Goal: Find contact information: Find contact information

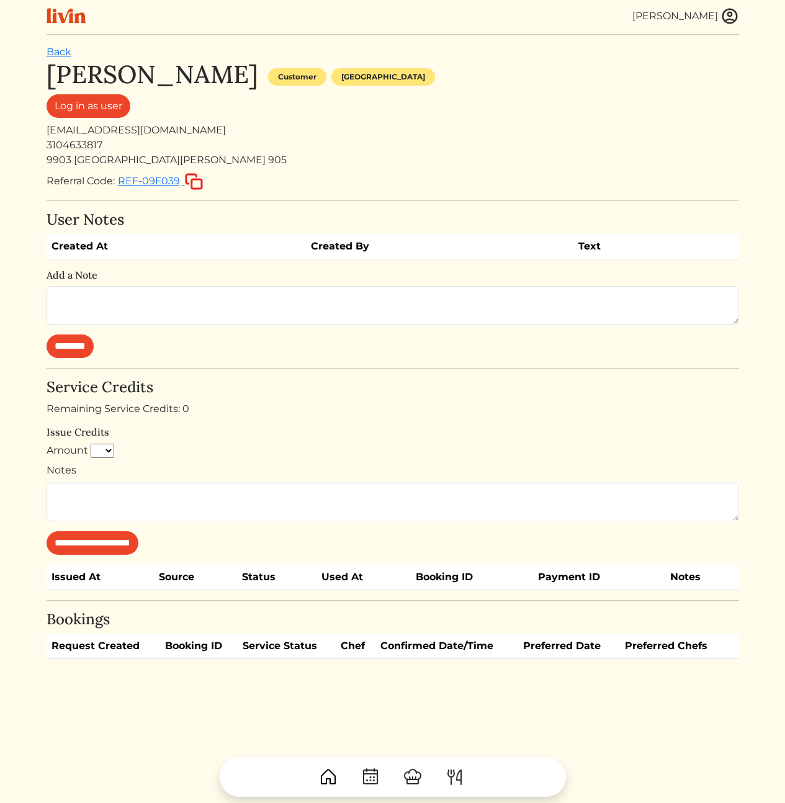
click at [247, 163] on div "9903 [GEOGRAPHIC_DATA][PERSON_NAME] 905" at bounding box center [393, 160] width 692 height 15
drag, startPoint x: 249, startPoint y: 157, endPoint x: 218, endPoint y: 169, distance: 33.4
click at [217, 169] on div "[PERSON_NAME] Customer [GEOGRAPHIC_DATA] Log in as user [EMAIL_ADDRESS][DOMAIN_…" at bounding box center [393, 125] width 692 height 131
click at [226, 168] on div "[PERSON_NAME] Customer [GEOGRAPHIC_DATA] Log in as user [EMAIL_ADDRESS][DOMAIN_…" at bounding box center [393, 125] width 692 height 131
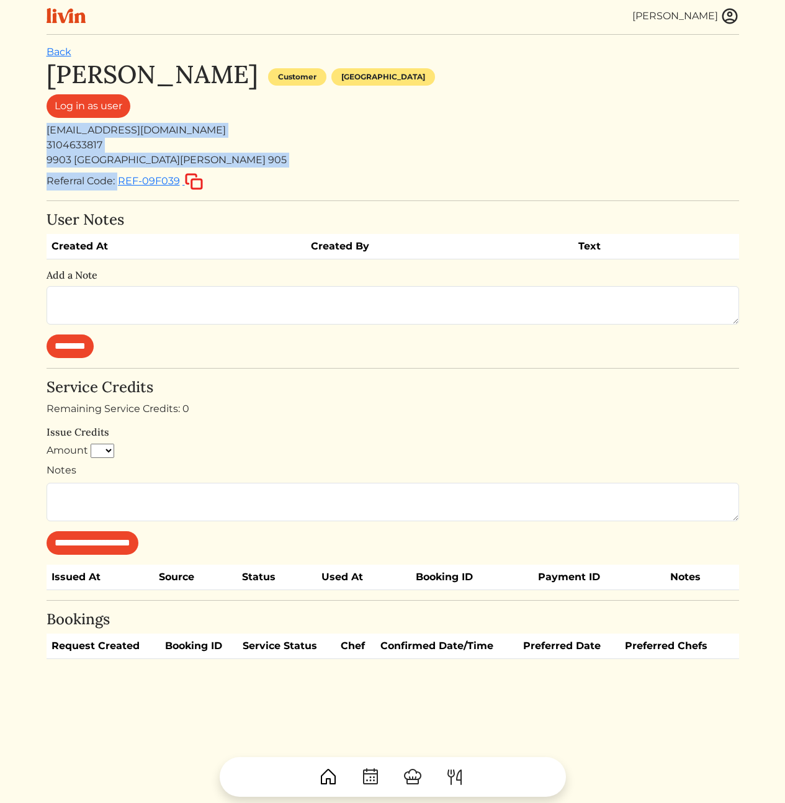
drag, startPoint x: 203, startPoint y: 120, endPoint x: 181, endPoint y: 133, distance: 25.9
click at [177, 111] on div "[PERSON_NAME] Customer [GEOGRAPHIC_DATA] Log in as user [EMAIL_ADDRESS][DOMAIN_…" at bounding box center [393, 125] width 692 height 131
click at [182, 134] on div "[EMAIL_ADDRESS][DOMAIN_NAME]" at bounding box center [393, 130] width 692 height 15
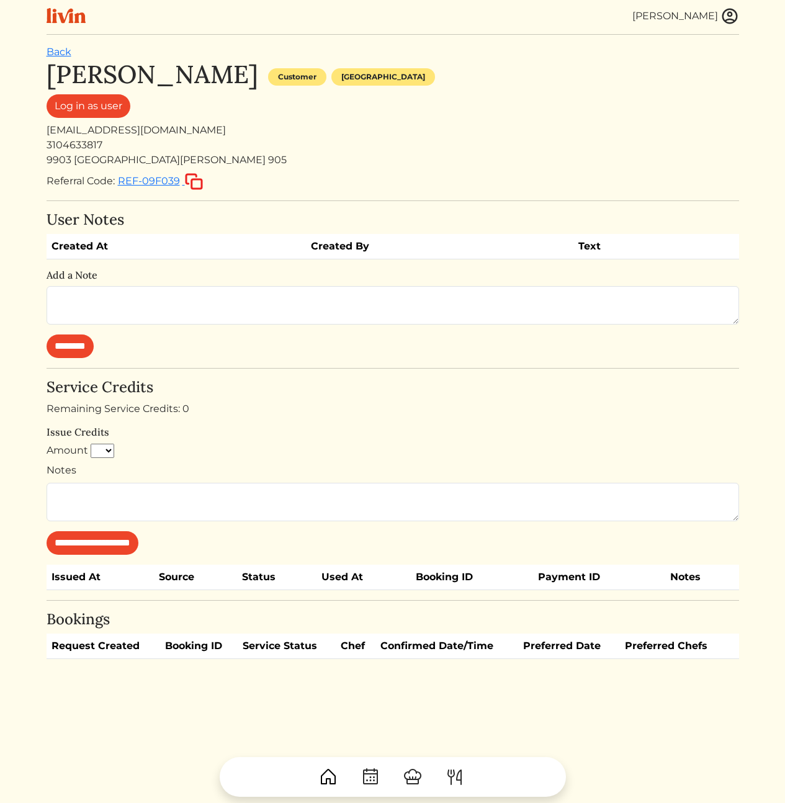
click at [150, 130] on div "[EMAIL_ADDRESS][DOMAIN_NAME]" at bounding box center [393, 130] width 692 height 15
click at [262, 130] on div "[EMAIL_ADDRESS][DOMAIN_NAME]" at bounding box center [393, 130] width 692 height 15
click at [730, 23] on img at bounding box center [729, 16] width 19 height 19
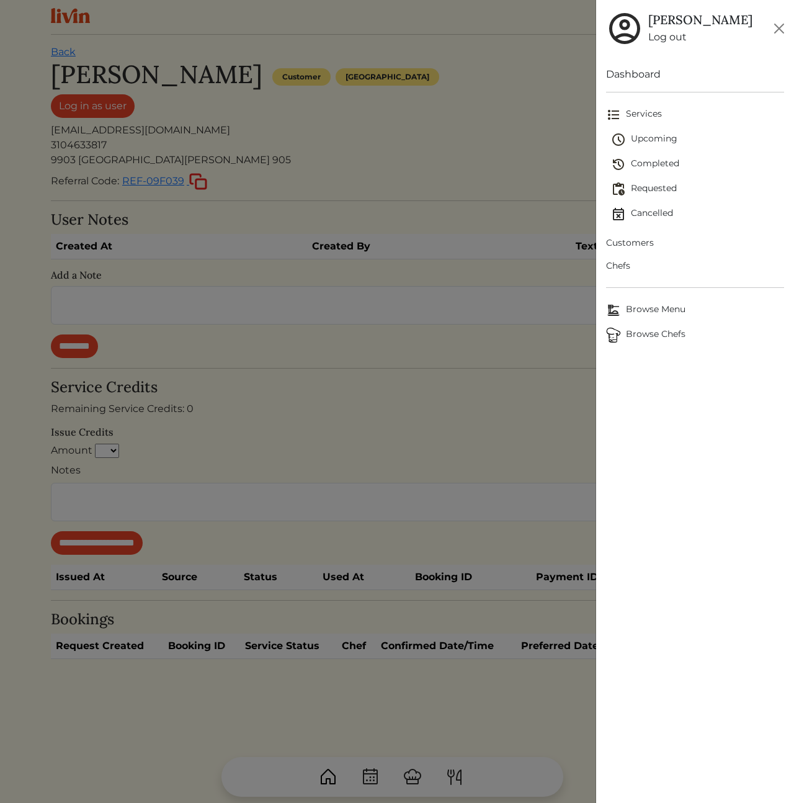
click at [624, 271] on span "Chefs" at bounding box center [695, 265] width 178 height 13
click at [316, 197] on div at bounding box center [397, 401] width 794 height 803
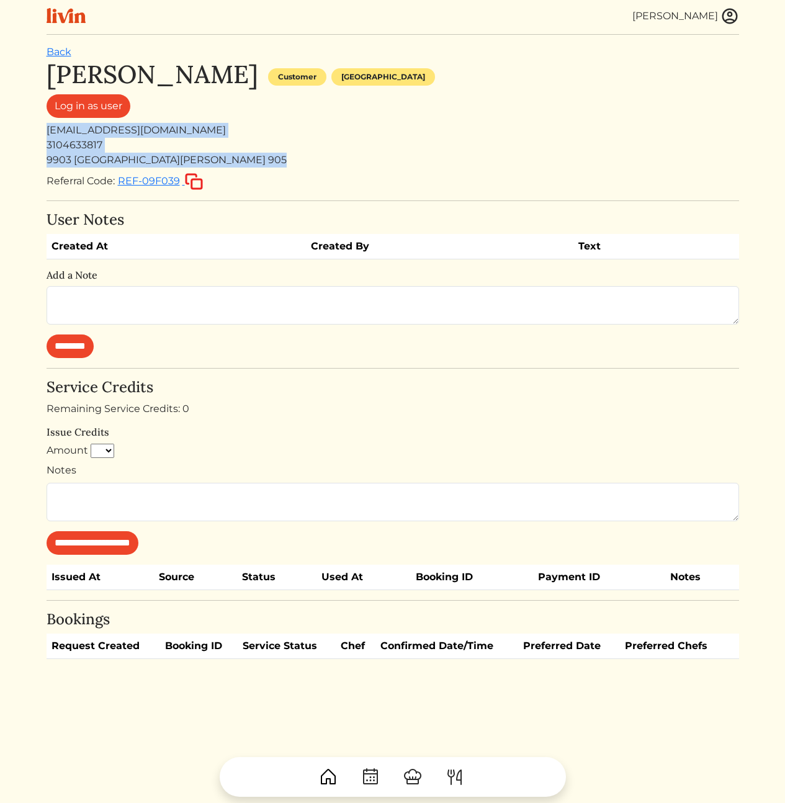
drag, startPoint x: 253, startPoint y: 169, endPoint x: 216, endPoint y: 114, distance: 66.6
click at [216, 115] on div "[PERSON_NAME] Customer [GEOGRAPHIC_DATA] Log in as user [EMAIL_ADDRESS][DOMAIN_…" at bounding box center [393, 125] width 692 height 131
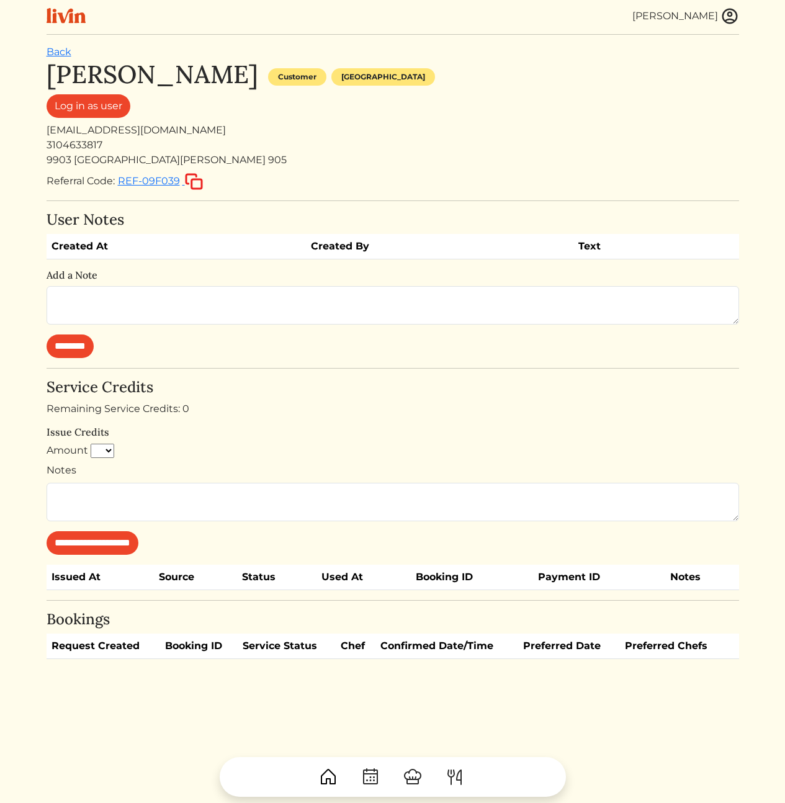
click at [216, 114] on div "Log in as user" at bounding box center [393, 108] width 692 height 29
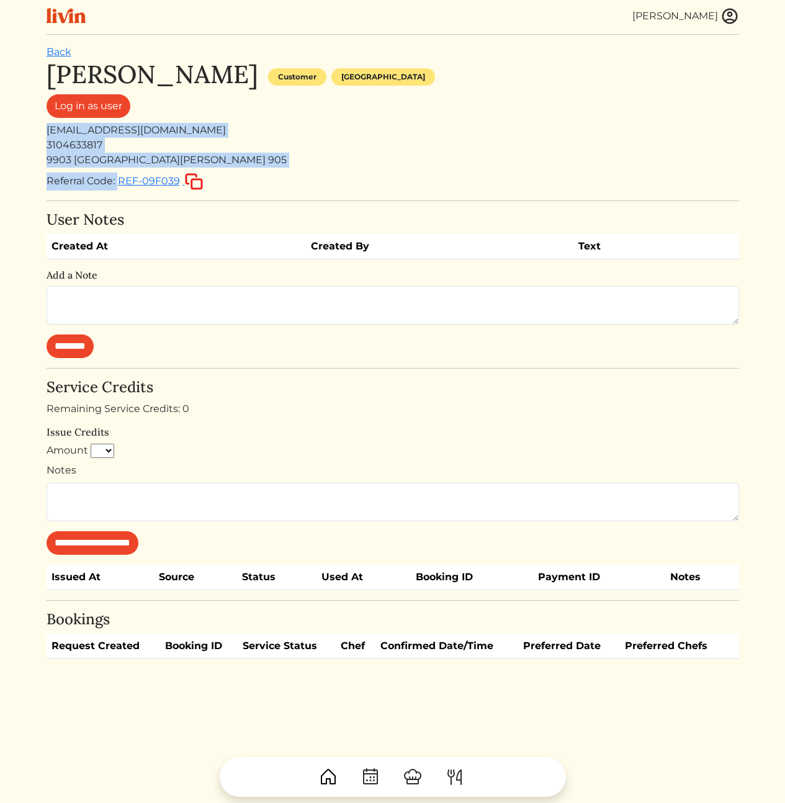
drag, startPoint x: 229, startPoint y: 159, endPoint x: 243, endPoint y: 178, distance: 23.6
click at [242, 177] on div "[PERSON_NAME] Customer [GEOGRAPHIC_DATA] Log in as user [EMAIL_ADDRESS][DOMAIN_…" at bounding box center [393, 125] width 692 height 131
click at [243, 178] on div "Referral Code: REF-09F039" at bounding box center [393, 181] width 692 height 18
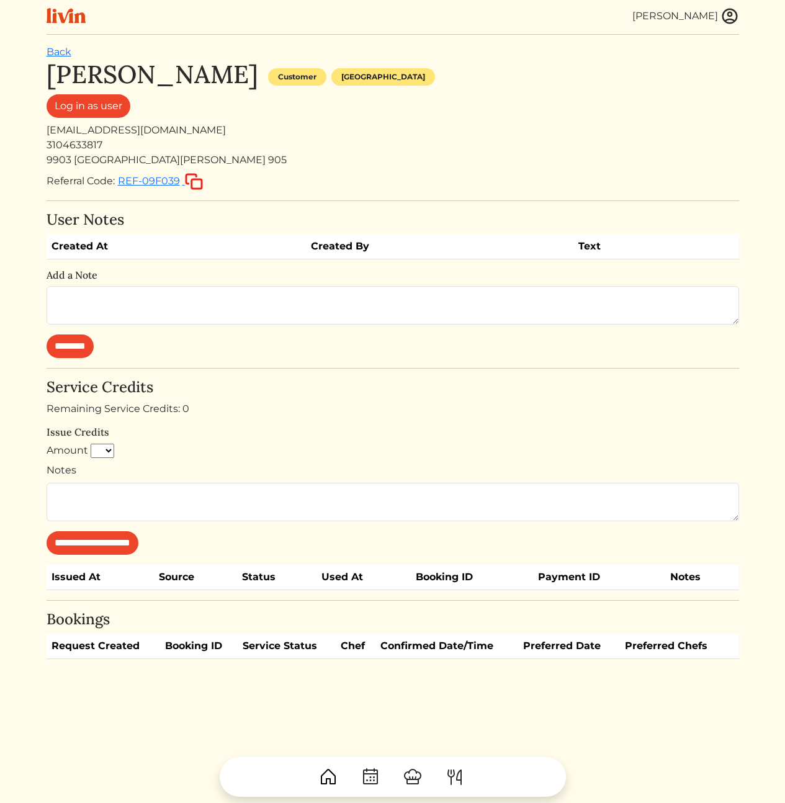
click at [216, 132] on div "[EMAIL_ADDRESS][DOMAIN_NAME]" at bounding box center [393, 130] width 692 height 15
click at [107, 127] on div "[EMAIL_ADDRESS][DOMAIN_NAME]" at bounding box center [393, 130] width 692 height 15
copy div "[EMAIL_ADDRESS][DOMAIN_NAME]"
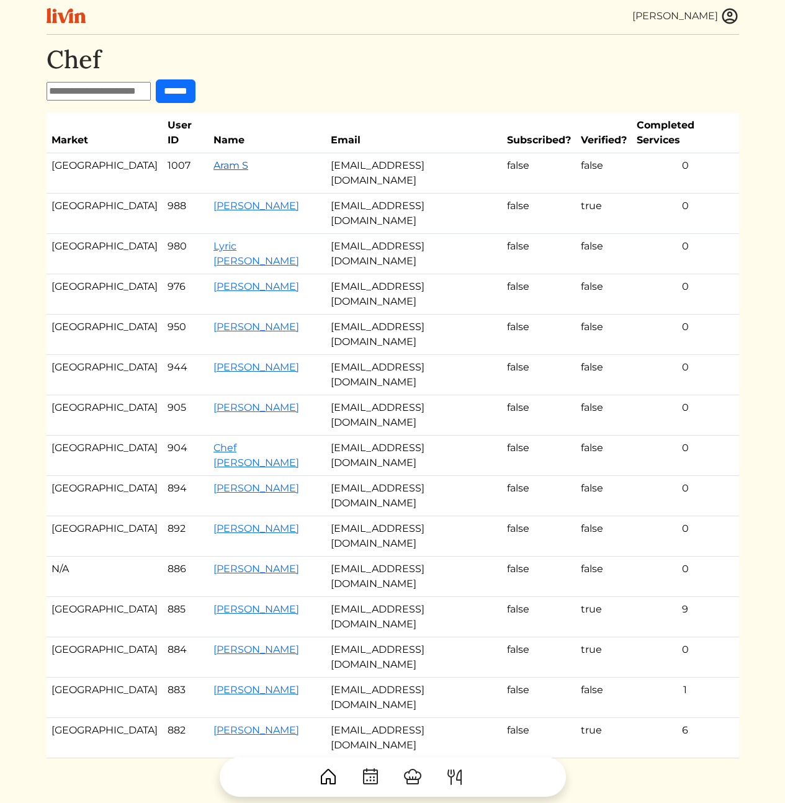
click at [213, 159] on link "Aram S" at bounding box center [230, 165] width 35 height 12
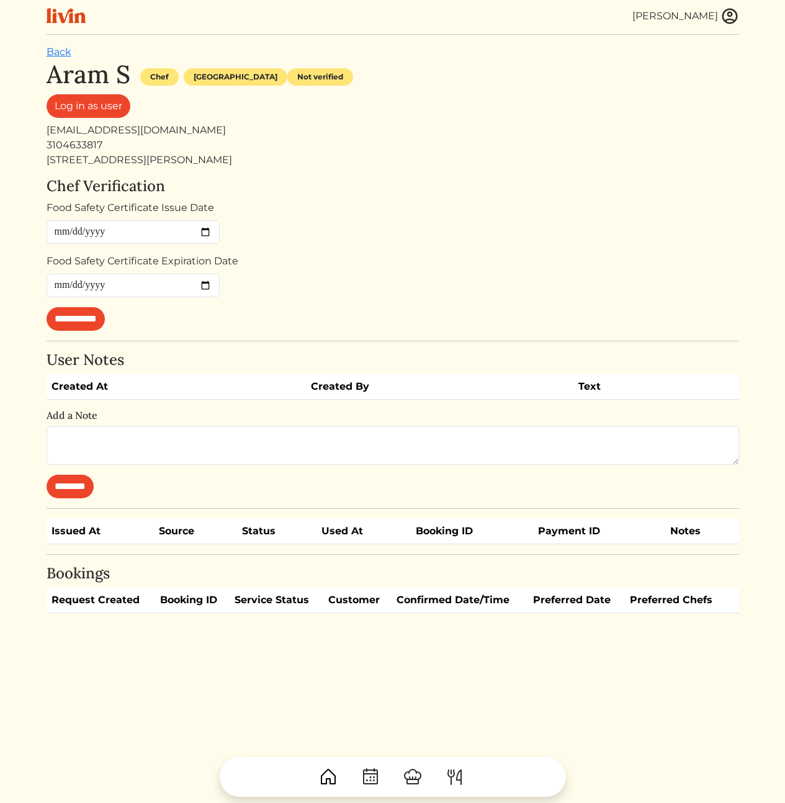
drag, startPoint x: 290, startPoint y: 161, endPoint x: 75, endPoint y: 146, distance: 215.9
click at [102, 146] on div "Aram S Chef Los angeles Not verified Log in as user alscorza@gmail.com 31046338…" at bounding box center [393, 114] width 692 height 108
click at [76, 144] on div "3104633817" at bounding box center [393, 145] width 692 height 15
click at [289, 242] on div "Food Safety Certificate Issue Date" at bounding box center [393, 221] width 692 height 43
click at [450, 184] on h4 "Chef Verification" at bounding box center [393, 186] width 692 height 18
